Goal: Task Accomplishment & Management: Manage account settings

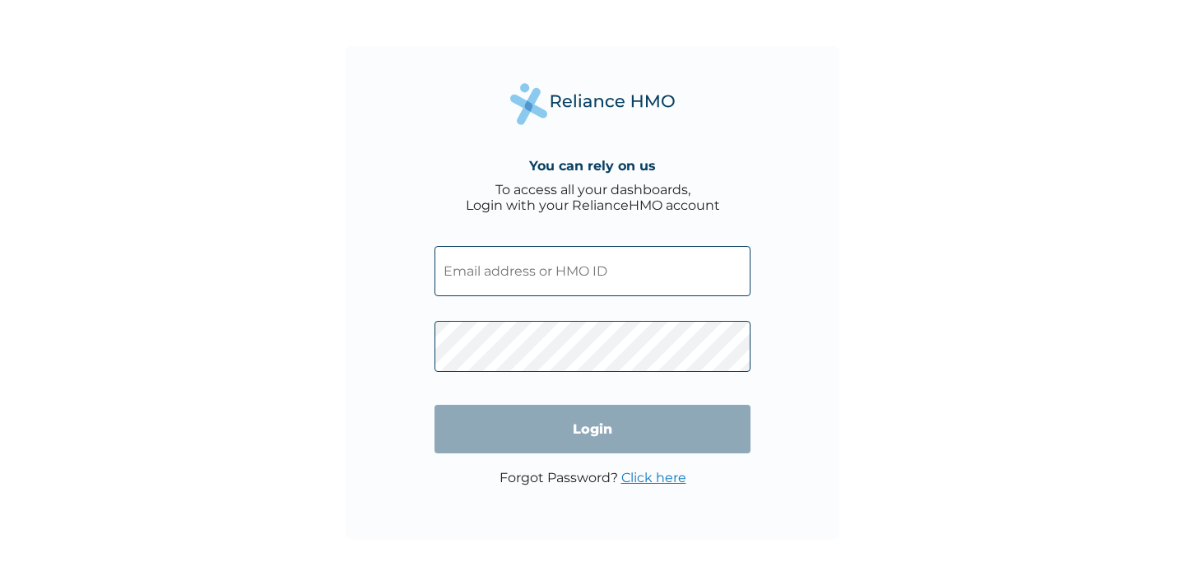
type input "[EMAIL_ADDRESS][DOMAIN_NAME]"
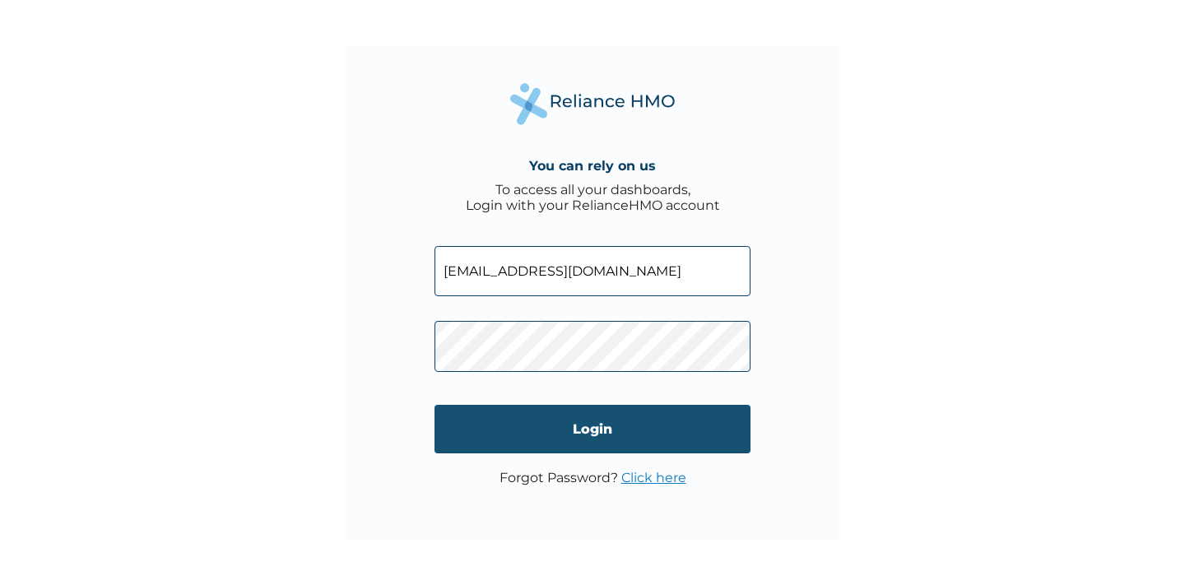
click at [577, 411] on input "Login" at bounding box center [593, 429] width 316 height 49
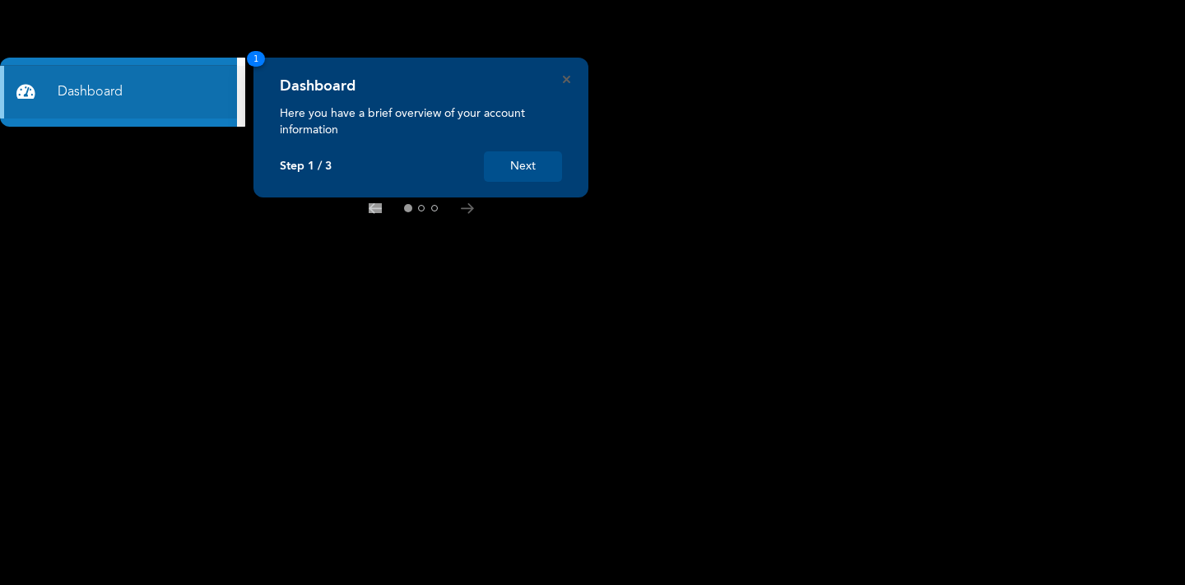
click at [531, 184] on div "Dashboard Here you have a brief overview of your account information Step 1 / 3…" at bounding box center [420, 128] width 335 height 140
click at [523, 166] on button "Next" at bounding box center [523, 166] width 78 height 30
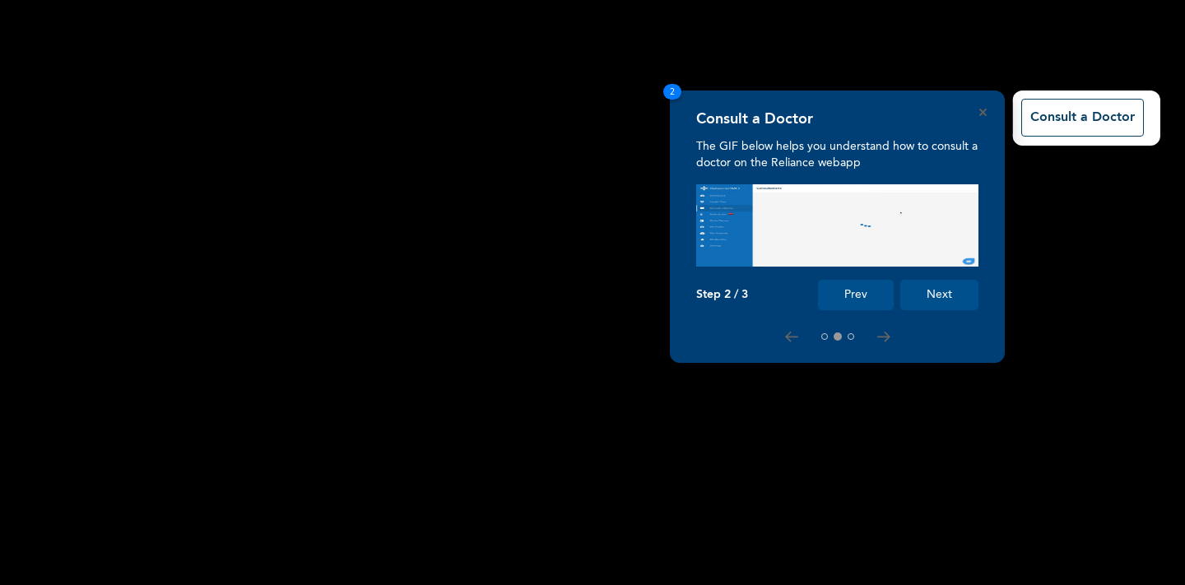
click at [942, 295] on button "Next" at bounding box center [939, 295] width 78 height 30
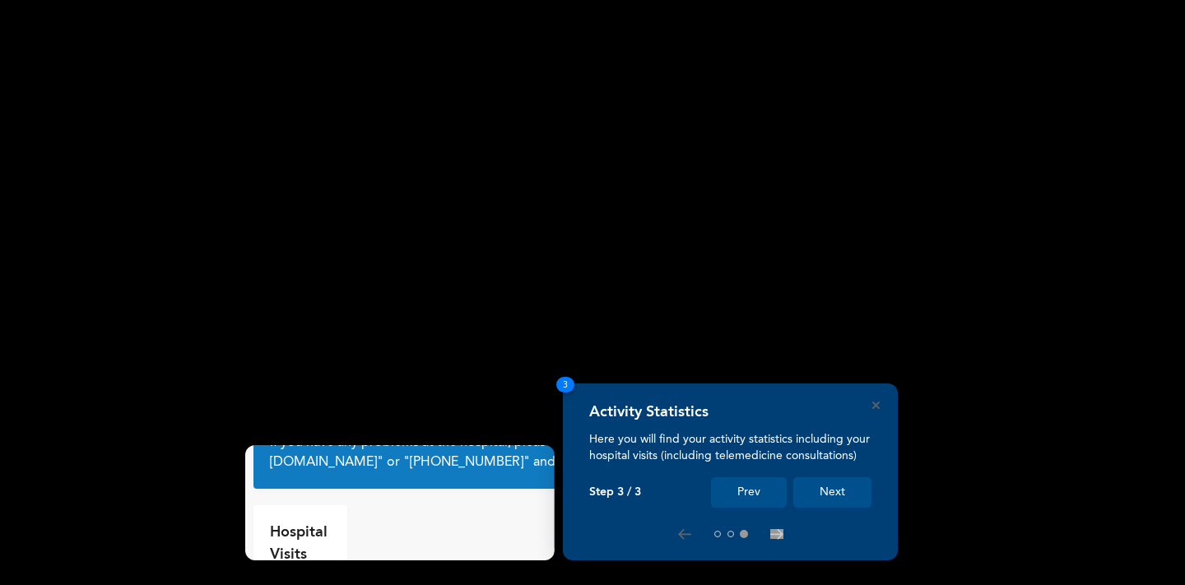
scroll to position [53, 0]
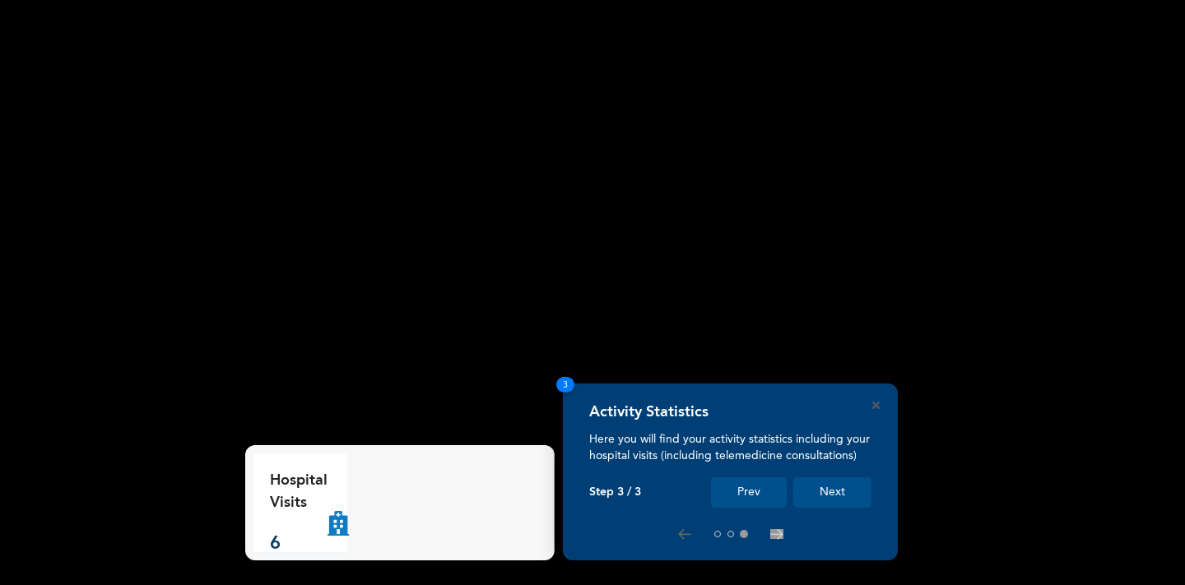
click at [844, 499] on button "Next" at bounding box center [832, 492] width 78 height 30
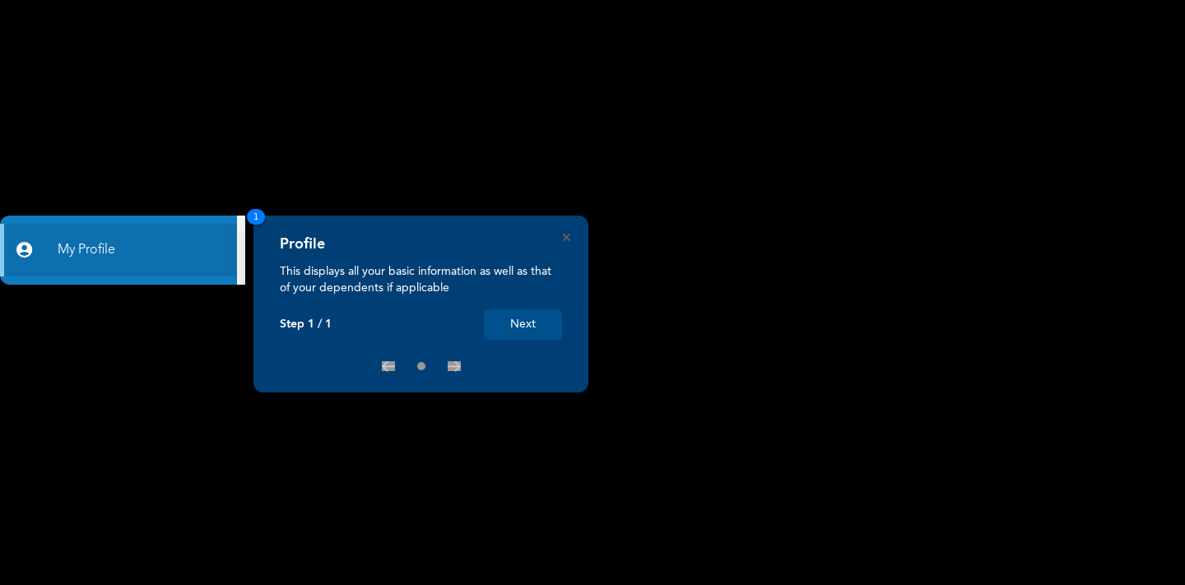
click at [545, 321] on button "Next" at bounding box center [523, 324] width 78 height 30
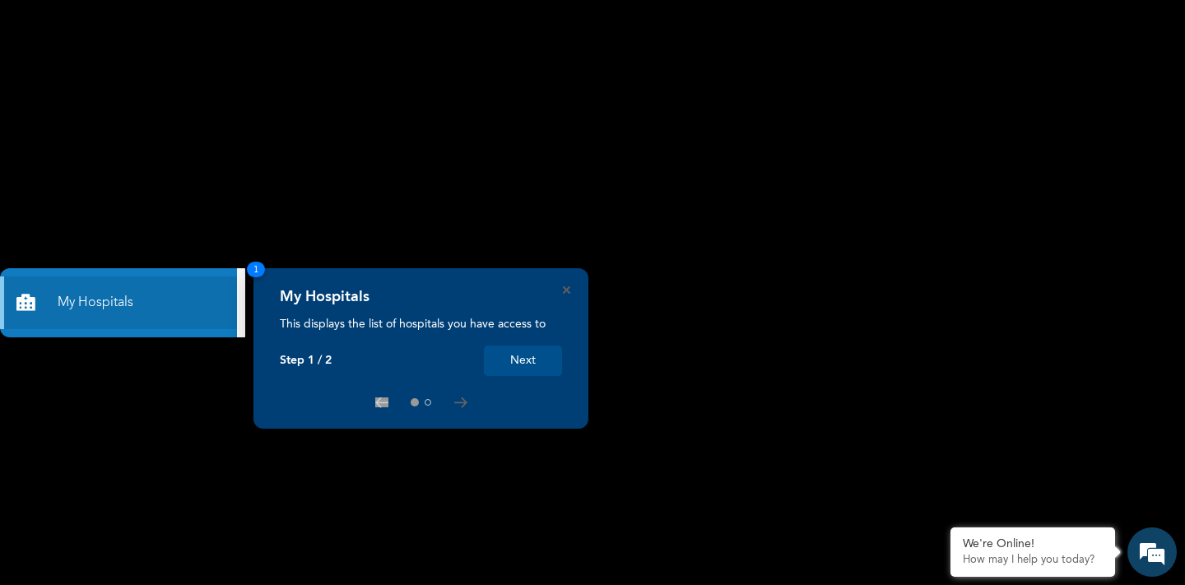
click at [511, 362] on button "Next" at bounding box center [523, 361] width 78 height 30
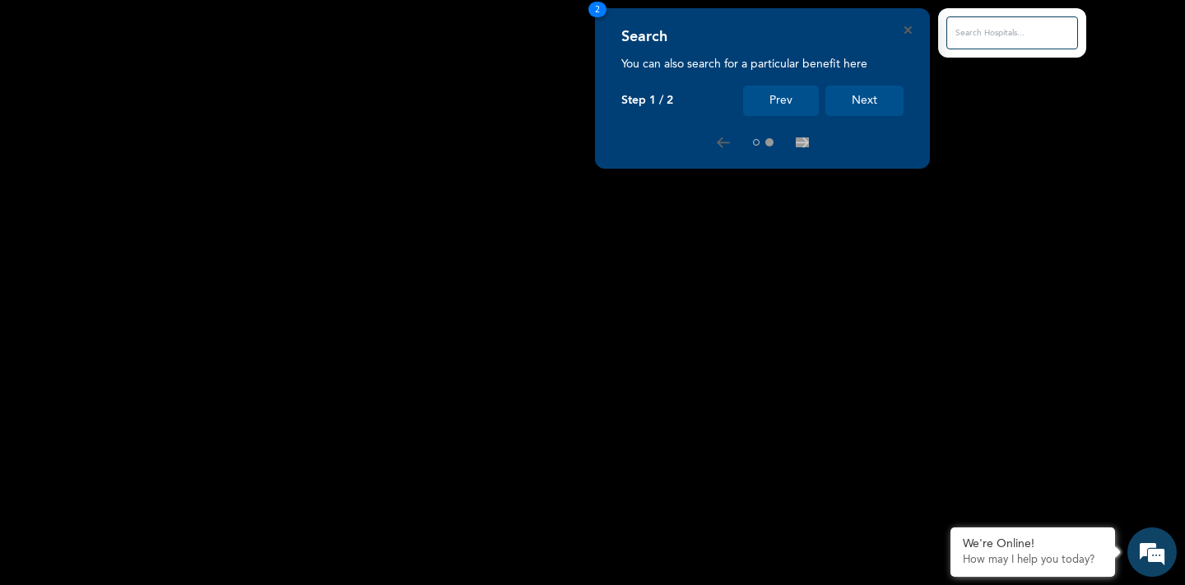
click at [864, 100] on button "Next" at bounding box center [864, 101] width 78 height 30
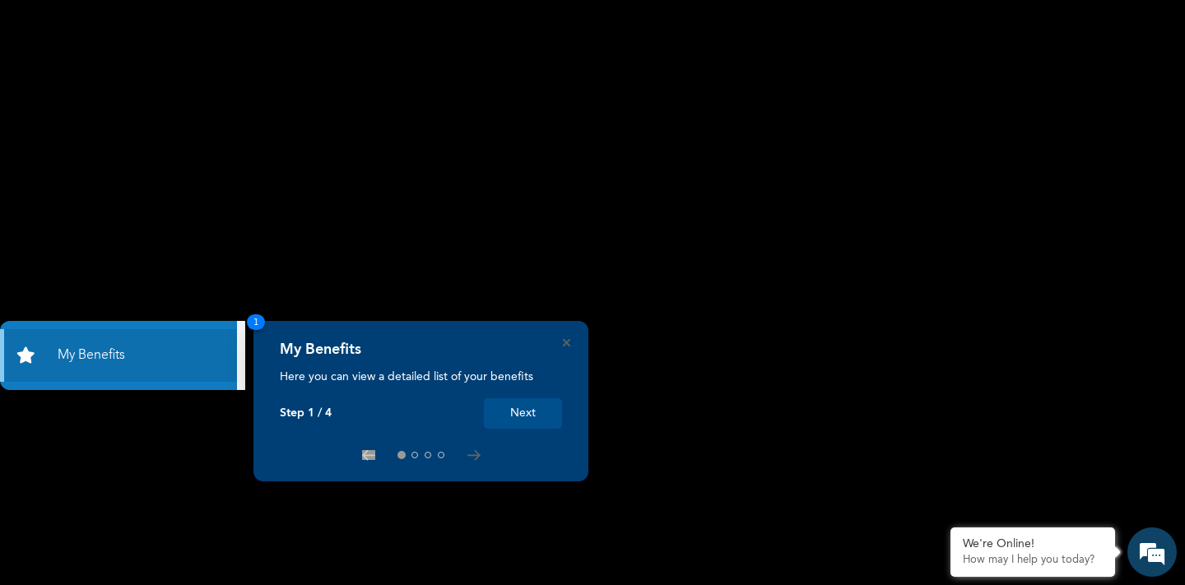
click at [529, 411] on button "Next" at bounding box center [523, 413] width 78 height 30
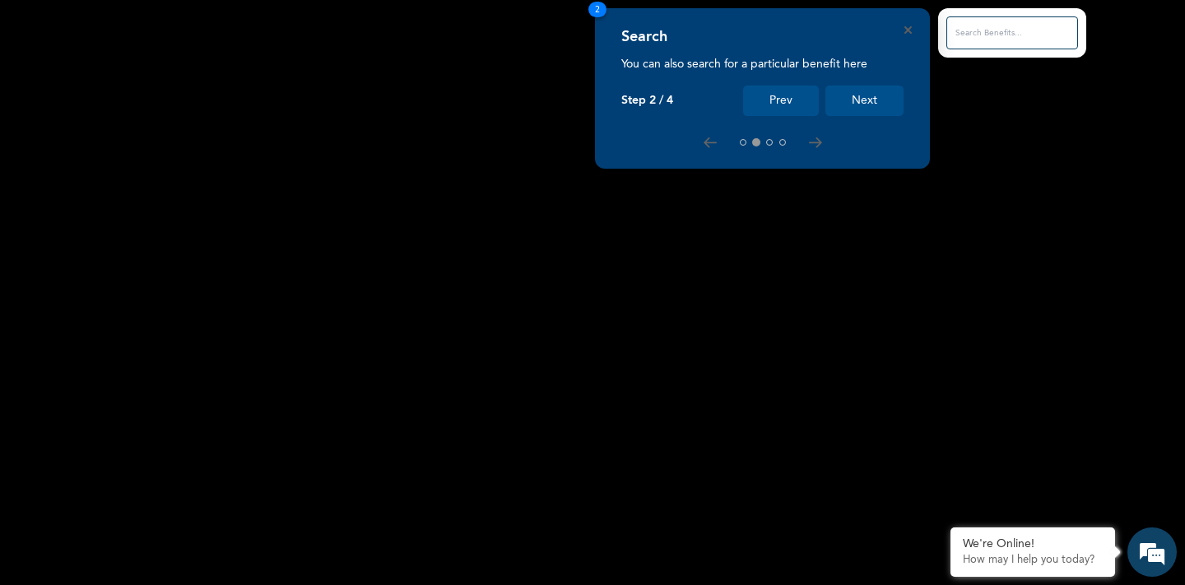
click at [867, 101] on button "Next" at bounding box center [864, 101] width 78 height 30
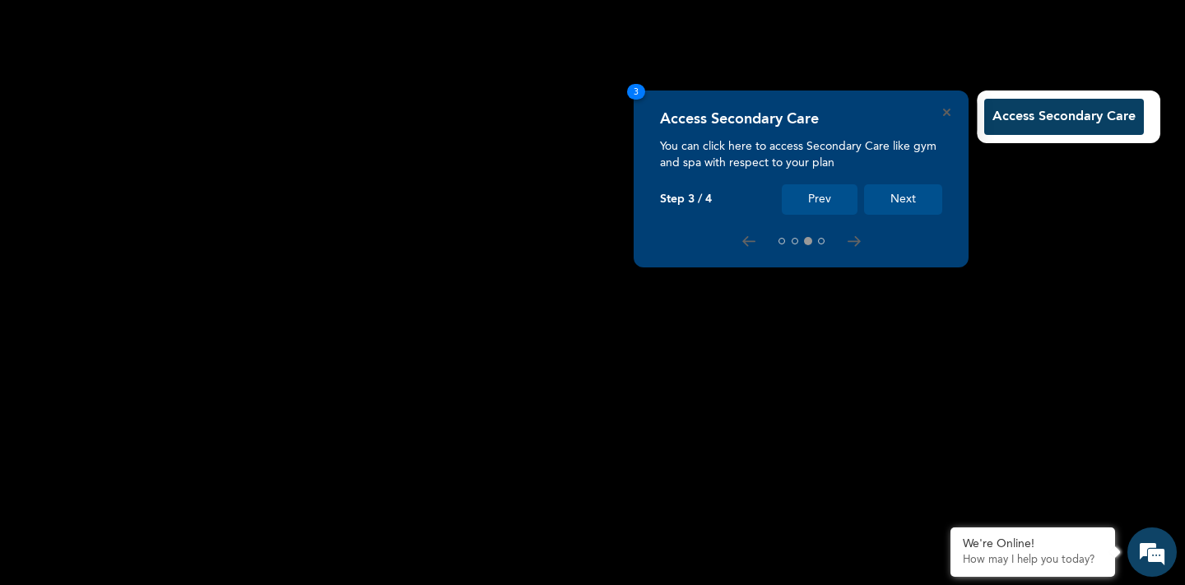
click at [904, 193] on button "Next" at bounding box center [903, 199] width 78 height 30
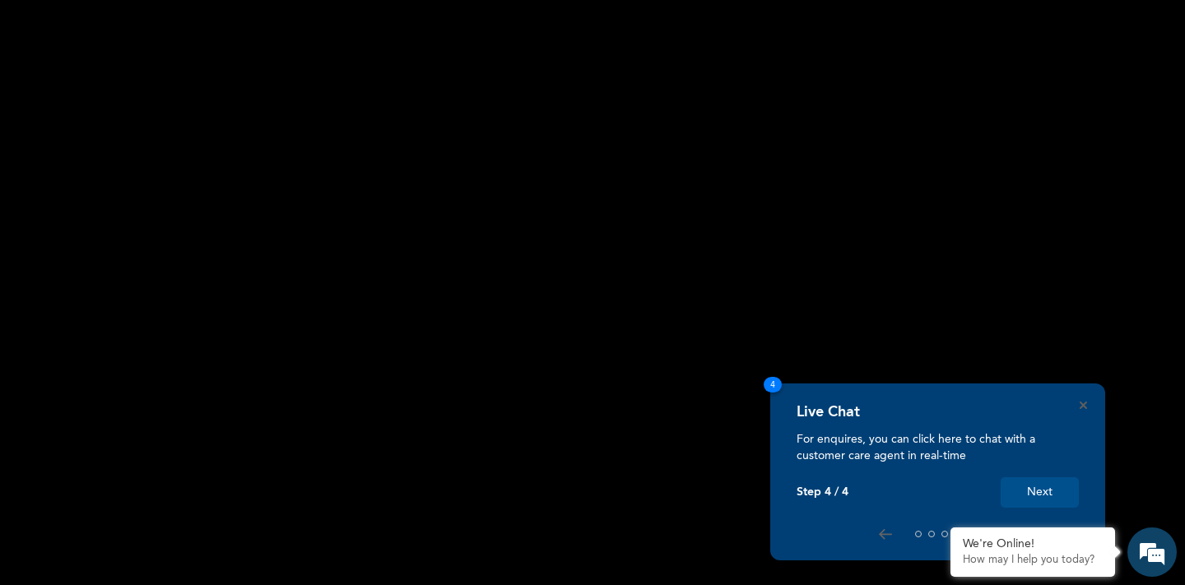
click at [1031, 486] on button "Next" at bounding box center [1040, 492] width 78 height 30
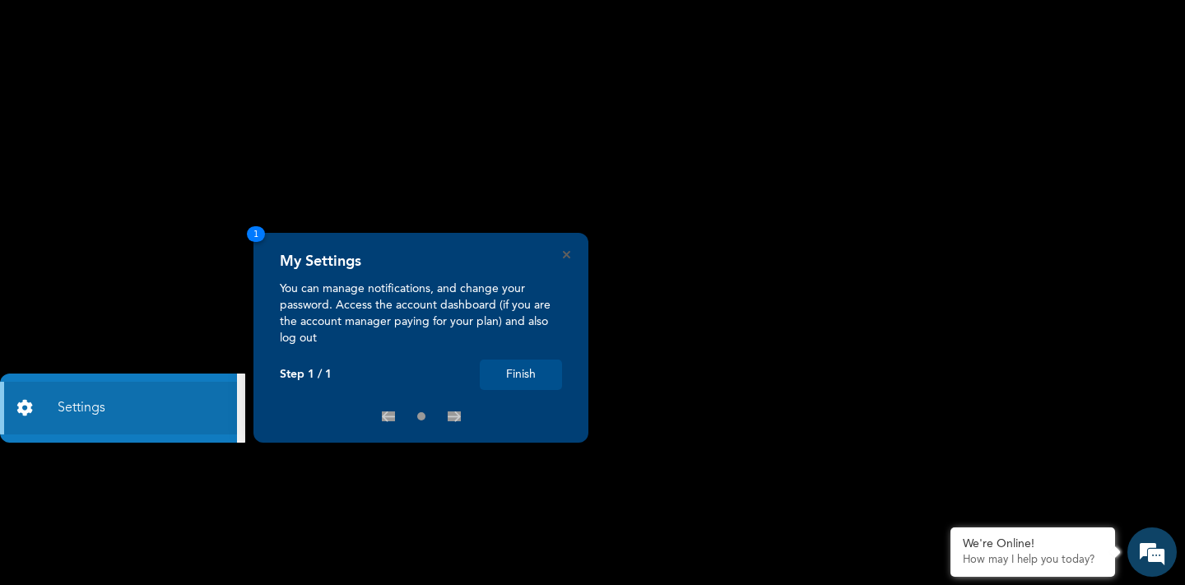
click at [565, 249] on div "My Settings You can manage notifications, and change your password. Access the …" at bounding box center [420, 338] width 335 height 210
click at [569, 257] on icon "Close" at bounding box center [566, 254] width 7 height 7
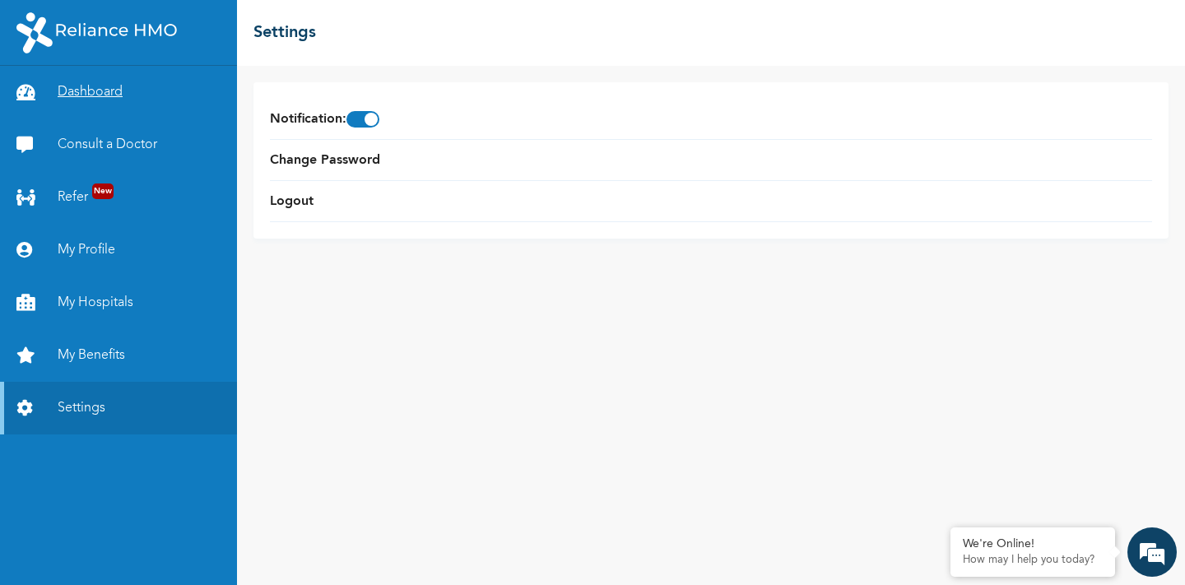
click at [102, 80] on link "Dashboard" at bounding box center [118, 92] width 237 height 53
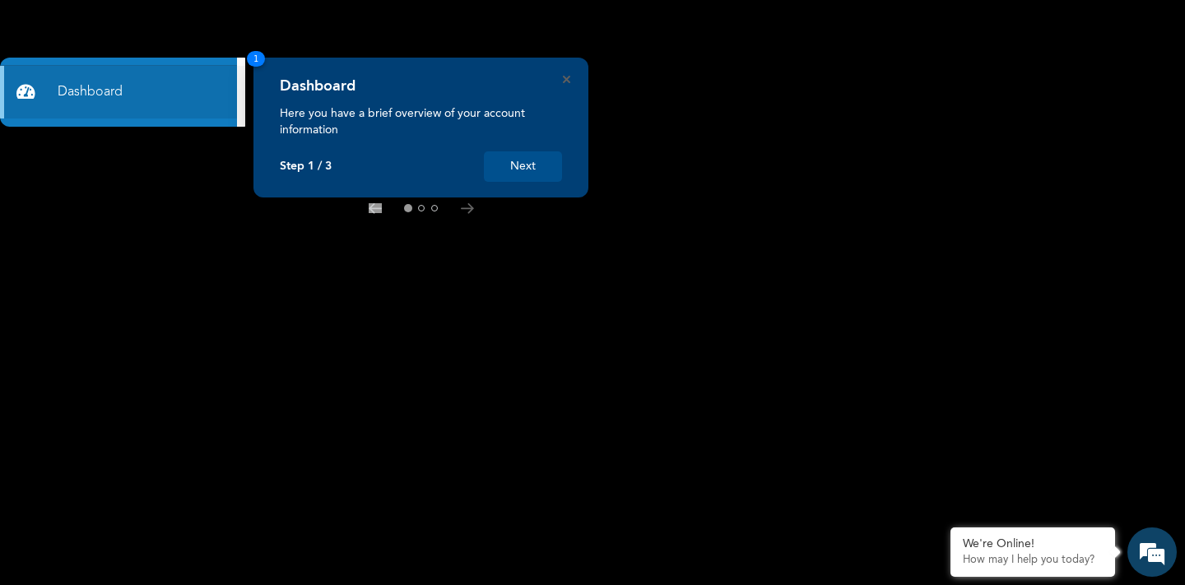
click at [157, 149] on rect at bounding box center [592, 292] width 1185 height 585
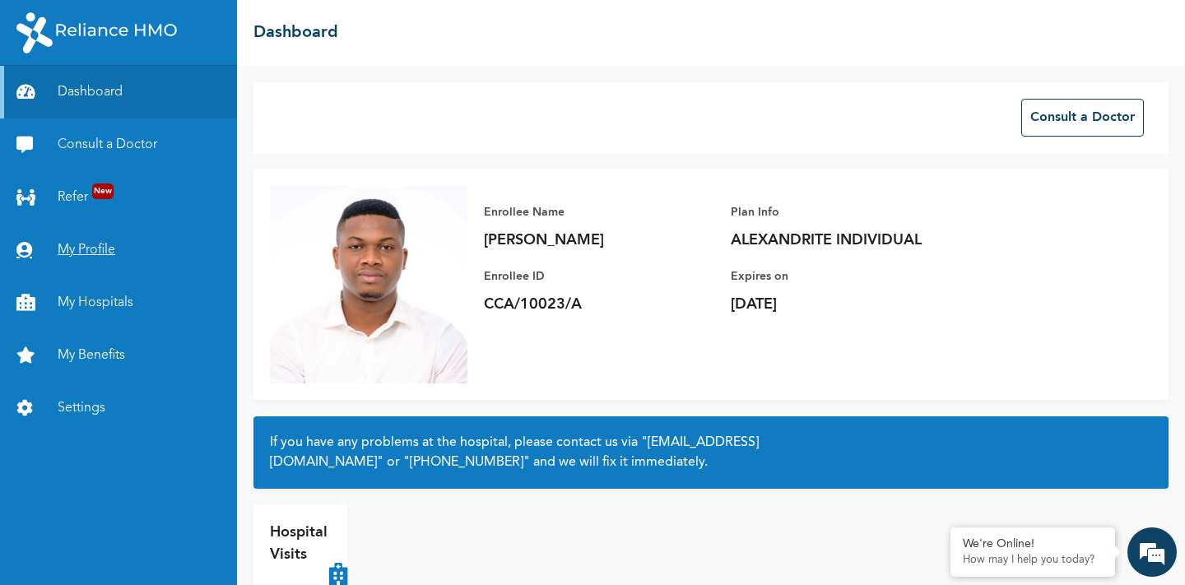
click at [86, 248] on link "My Profile" at bounding box center [118, 250] width 237 height 53
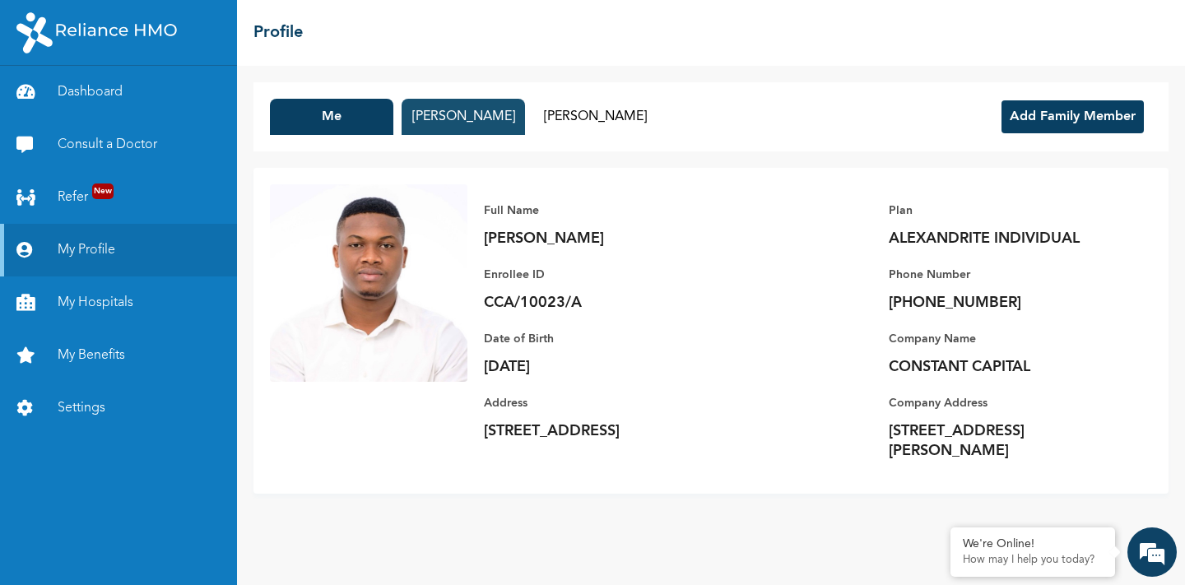
click at [479, 110] on button "[PERSON_NAME]" at bounding box center [463, 117] width 123 height 36
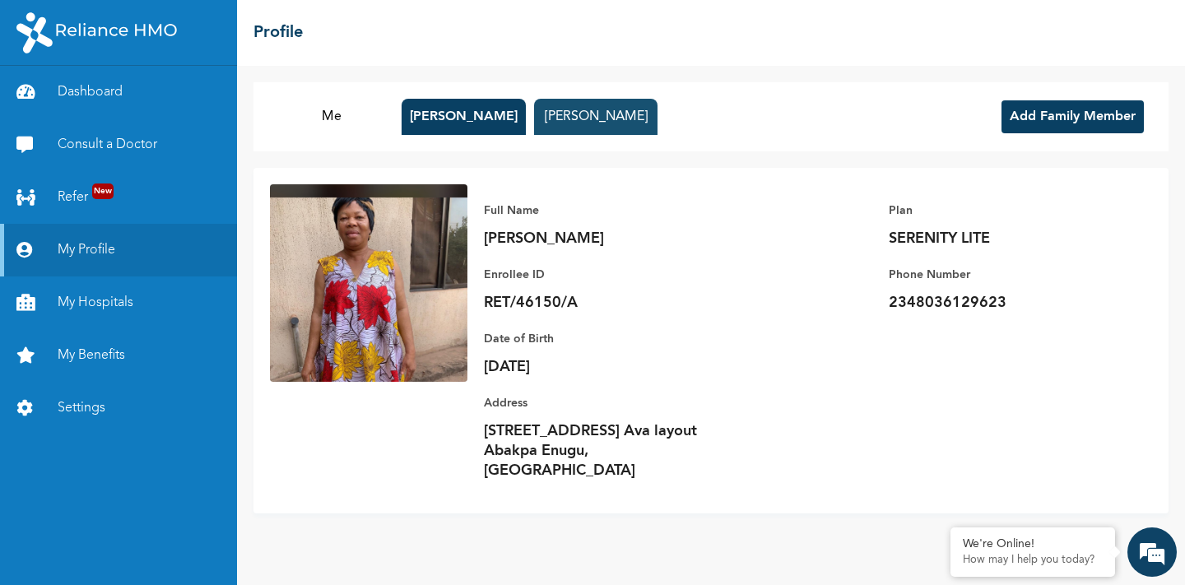
click at [563, 107] on button "[PERSON_NAME]" at bounding box center [595, 117] width 123 height 36
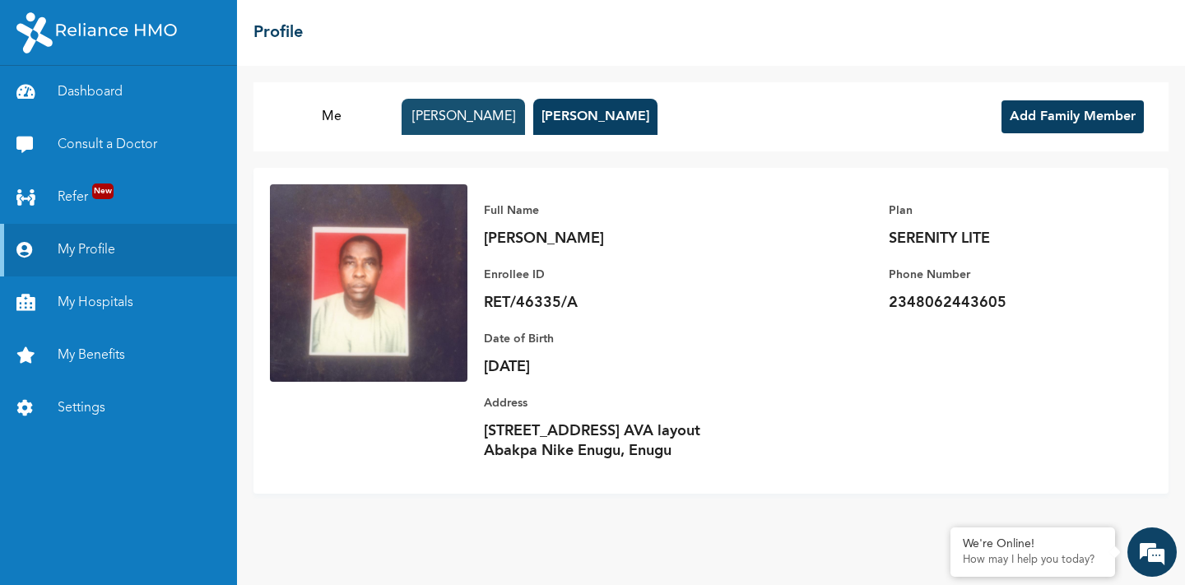
click at [480, 127] on button "[PERSON_NAME]" at bounding box center [463, 117] width 123 height 36
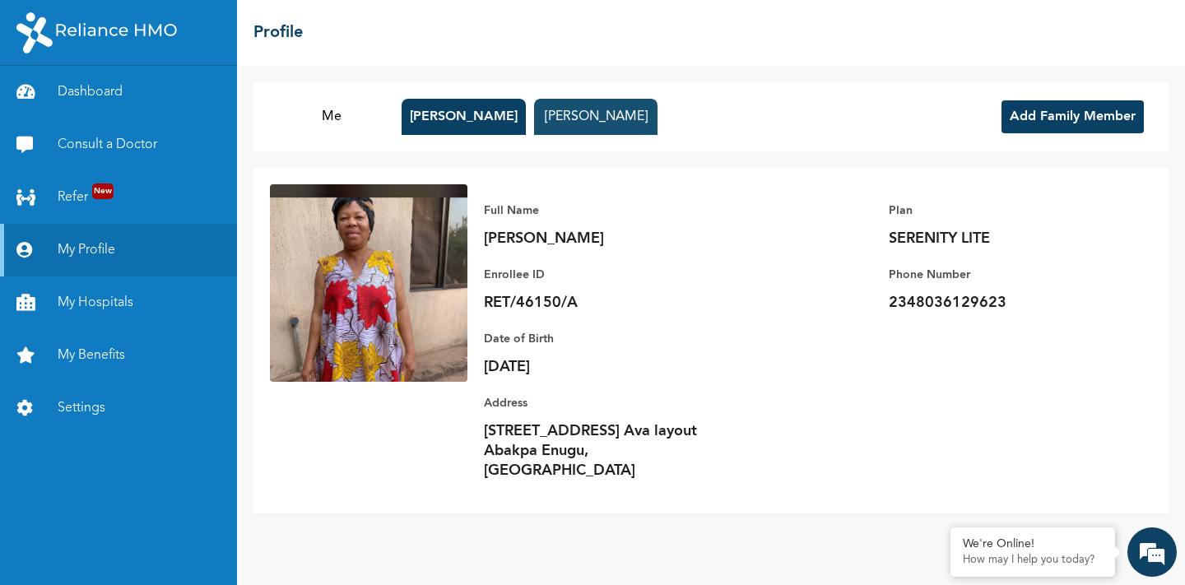
click at [565, 128] on button "[PERSON_NAME]" at bounding box center [595, 117] width 123 height 36
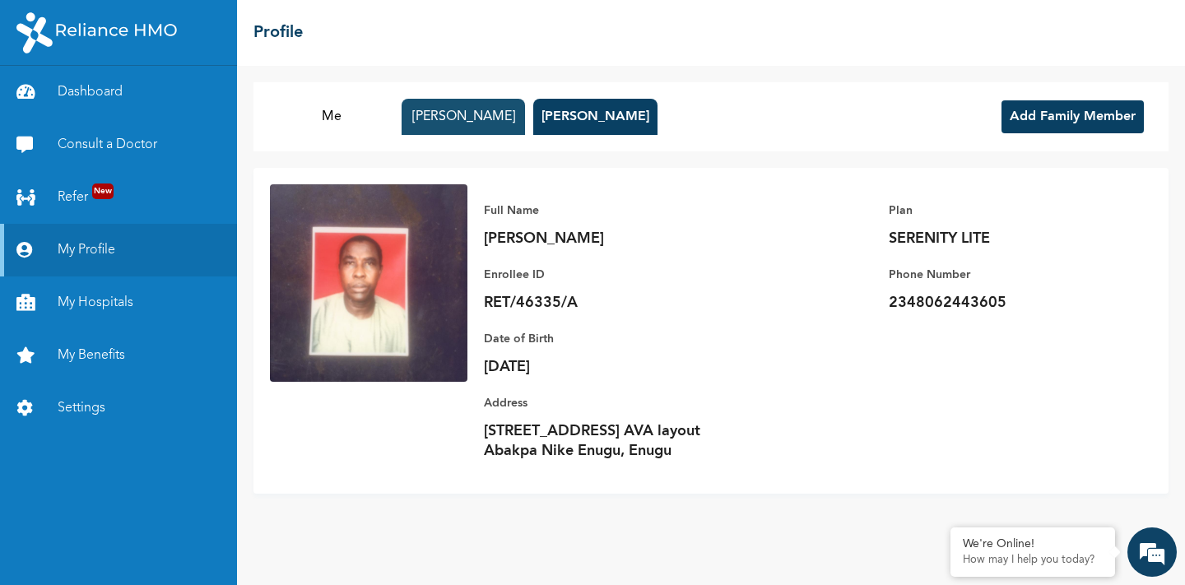
click at [416, 104] on button "[PERSON_NAME]" at bounding box center [463, 117] width 123 height 36
